Goal: Transaction & Acquisition: Purchase product/service

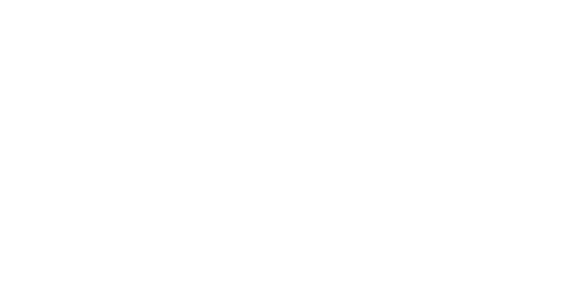
click at [396, 0] on html at bounding box center [281, 0] width 562 height 0
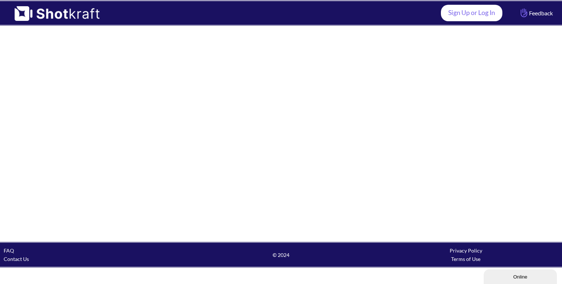
click at [480, 14] on link "Sign Up or Log In" at bounding box center [471, 13] width 61 height 16
click at [469, 14] on link "Sign Up or Log In" at bounding box center [471, 13] width 61 height 16
click at [455, 14] on link "Sign Up or Log In" at bounding box center [471, 13] width 61 height 16
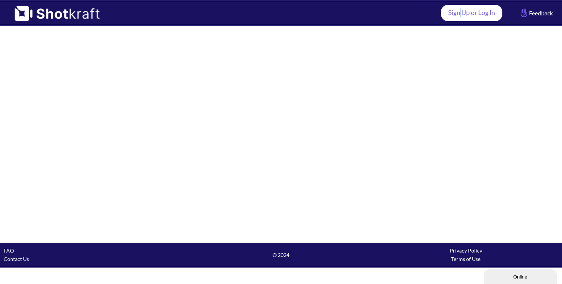
click at [455, 14] on link "Sign Up or Log In" at bounding box center [471, 13] width 61 height 16
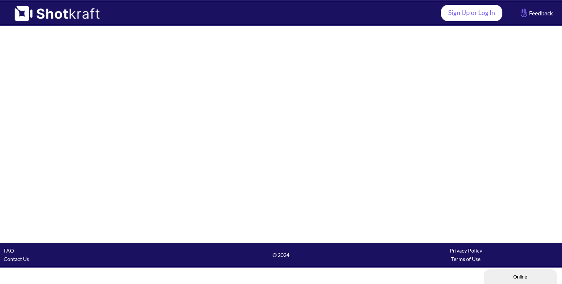
click at [447, 15] on link "Sign Up or Log In" at bounding box center [471, 13] width 61 height 16
click at [427, 99] on div at bounding box center [281, 133] width 562 height 215
click at [452, 13] on link "Sign Up or Log In" at bounding box center [471, 13] width 61 height 16
click at [471, 12] on link "Sign Up or Log In" at bounding box center [471, 13] width 61 height 16
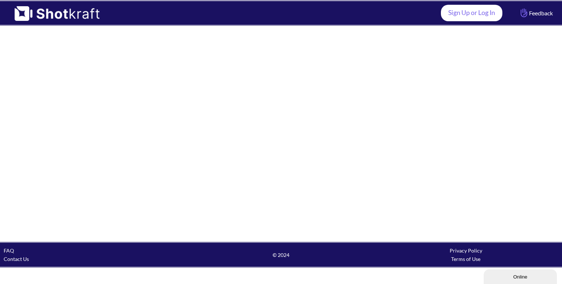
click at [471, 12] on link "Sign Up or Log In" at bounding box center [471, 13] width 61 height 16
click at [76, 9] on img at bounding box center [53, 11] width 107 height 20
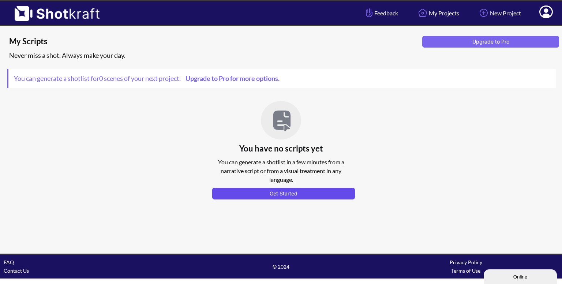
click at [268, 192] on button "Get Started" at bounding box center [283, 194] width 143 height 12
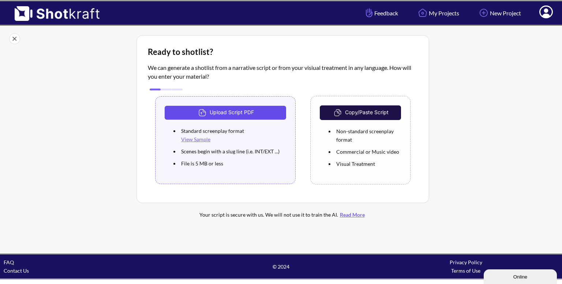
click at [234, 113] on button "Upload Script PDF" at bounding box center [225, 113] width 121 height 14
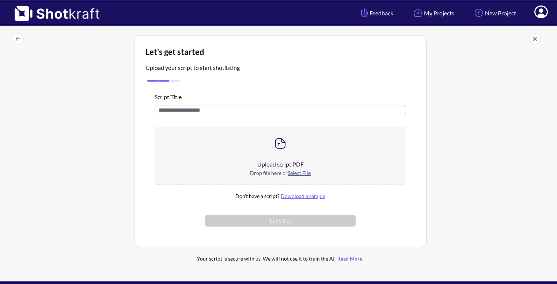
click at [211, 113] on input "text" at bounding box center [281, 110] width 252 height 10
click at [271, 149] on div at bounding box center [280, 143] width 251 height 33
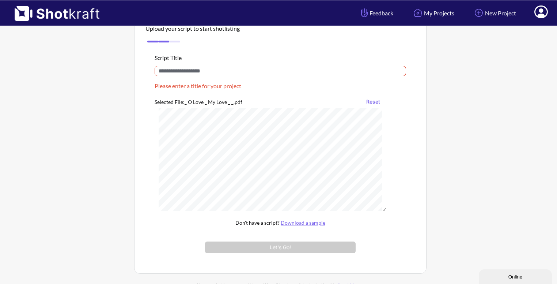
scroll to position [5116, 0]
click at [181, 73] on input "text" at bounding box center [281, 71] width 252 height 10
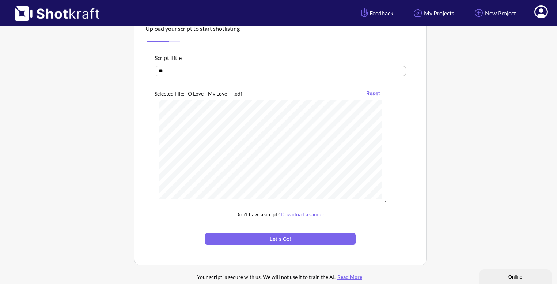
type input "*"
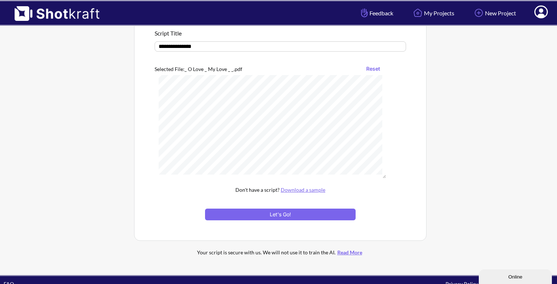
scroll to position [64, 0]
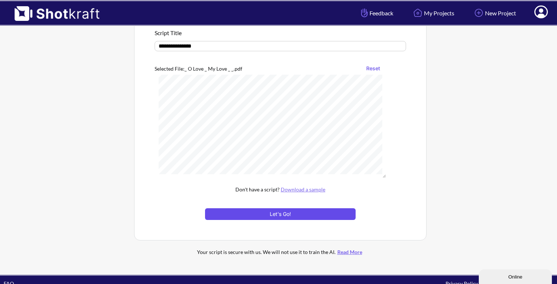
type input "**********"
click at [253, 213] on button "Let's Go!" at bounding box center [280, 214] width 151 height 12
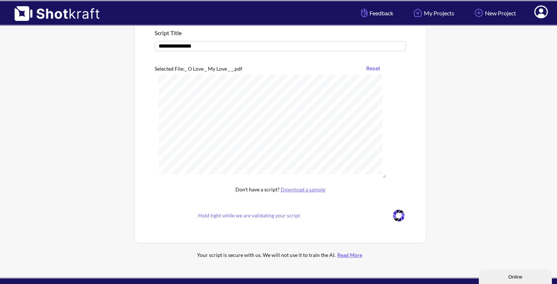
scroll to position [23, 0]
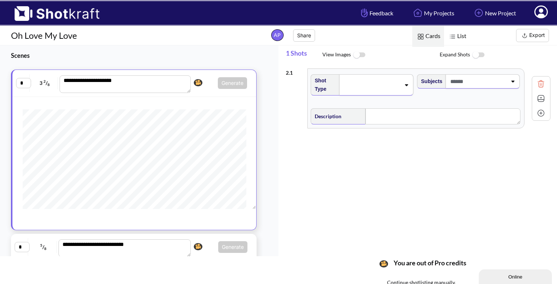
click at [347, 65] on div "2 . 1 Shot Type Subjects Description Notes Movement Camera Focus Frame Focal Yo…" at bounding box center [418, 98] width 265 height 67
click at [415, 259] on span "You are out of Pro credits" at bounding box center [428, 267] width 76 height 19
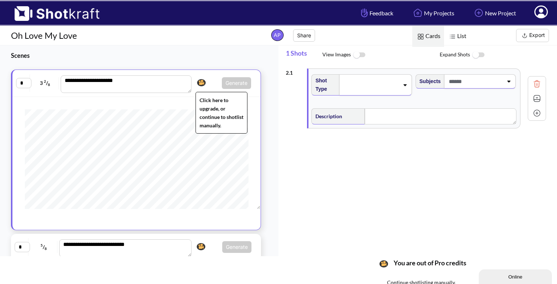
click at [199, 81] on img at bounding box center [201, 82] width 12 height 11
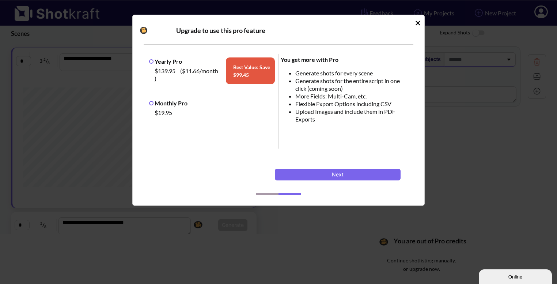
scroll to position [23, 0]
click at [200, 103] on span "Monthly Pro $19.95" at bounding box center [212, 108] width 126 height 19
click at [152, 103] on label "Monthly Pro" at bounding box center [168, 102] width 38 height 7
click at [325, 175] on button "Next" at bounding box center [338, 175] width 126 height 12
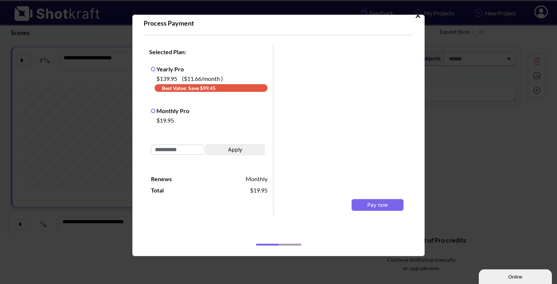
scroll to position [7, 0]
click at [369, 205] on span "Pay now" at bounding box center [377, 204] width 20 height 6
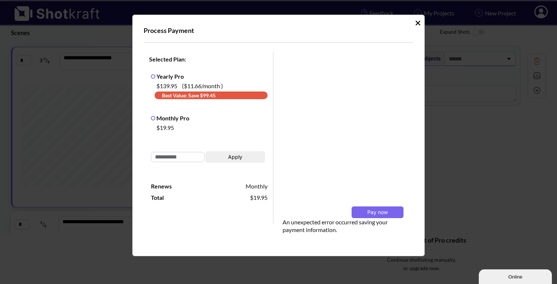
click at [415, 23] on icon "Idle Modal" at bounding box center [417, 22] width 5 height 7
